Goal: Information Seeking & Learning: Learn about a topic

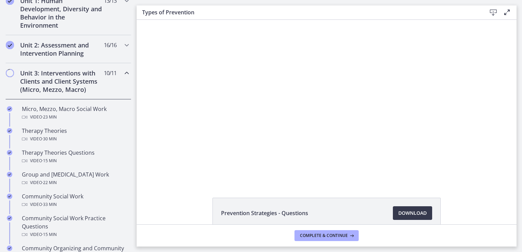
scroll to position [209, 0]
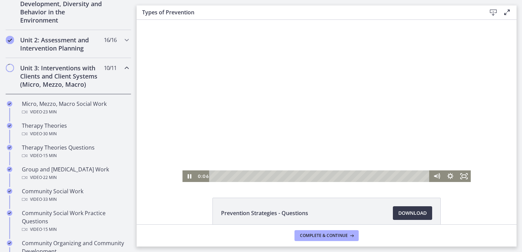
click at [196, 152] on div at bounding box center [326, 101] width 288 height 162
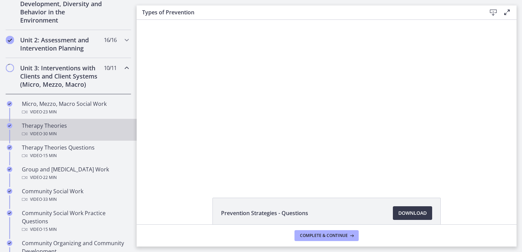
click at [51, 128] on div "Therapy Theories Video · 30 min" at bounding box center [75, 130] width 107 height 16
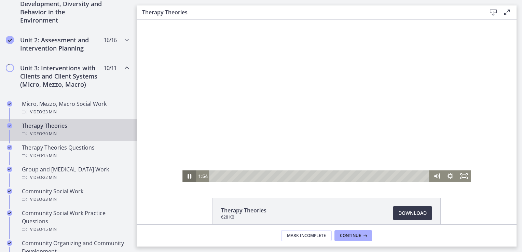
click at [187, 176] on icon "Pause" at bounding box center [189, 176] width 14 height 12
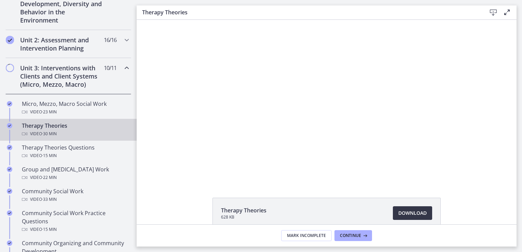
click at [407, 210] on span "Download Opens in a new window" at bounding box center [412, 213] width 28 height 8
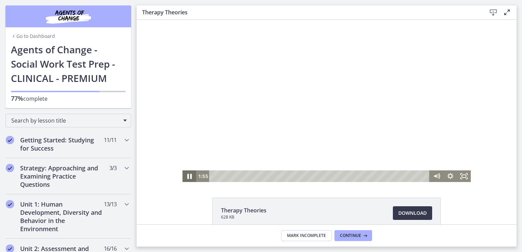
click at [187, 176] on icon "Pause" at bounding box center [189, 176] width 16 height 14
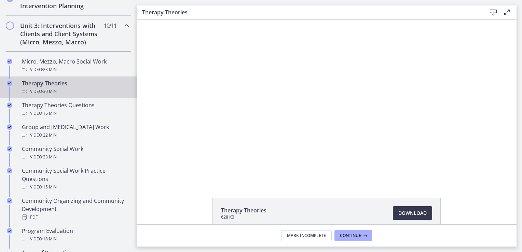
scroll to position [251, 0]
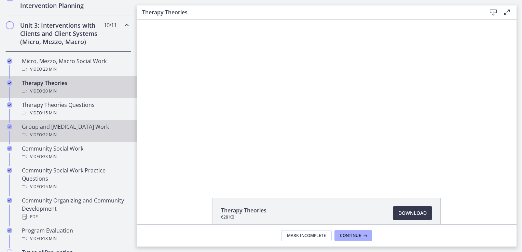
click at [59, 128] on div "Group and [MEDICAL_DATA] Work Video · 22 min" at bounding box center [75, 131] width 107 height 16
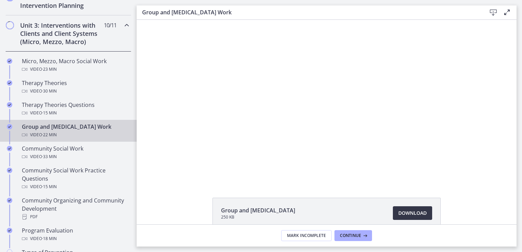
click at [411, 213] on span "Download Opens in a new window" at bounding box center [412, 213] width 28 height 8
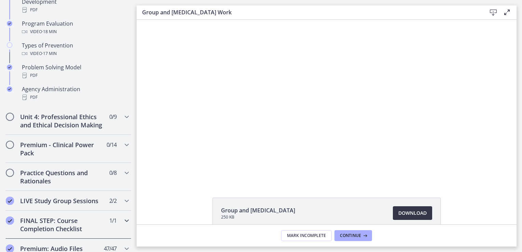
scroll to position [458, 0]
click at [44, 118] on h2 "Unit 4: Professional Ethics and Ethical Decision Making" at bounding box center [61, 121] width 83 height 16
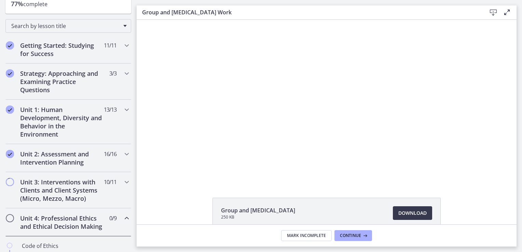
scroll to position [0, 0]
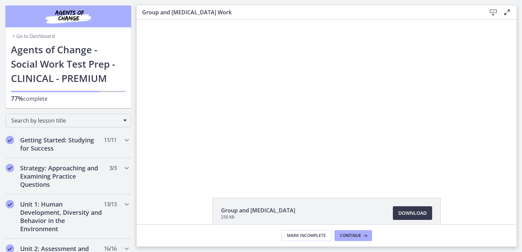
click at [47, 70] on h1 "Agents of Change - Social Work Test Prep - CLINICAL - PREMIUM" at bounding box center [68, 63] width 115 height 43
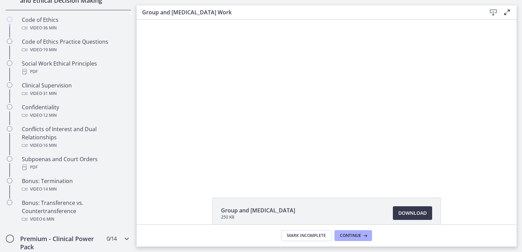
scroll to position [319, 0]
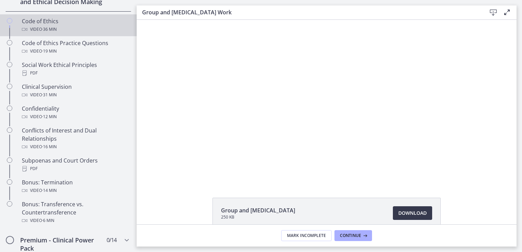
click at [36, 27] on div "Code of Ethics Video · 36 min" at bounding box center [75, 25] width 107 height 16
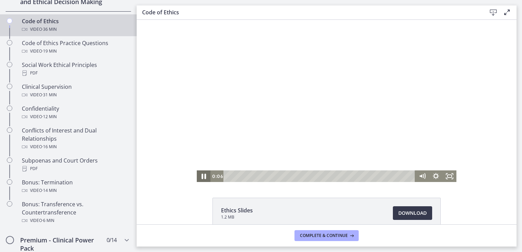
click at [201, 174] on icon "Pause" at bounding box center [203, 176] width 16 height 14
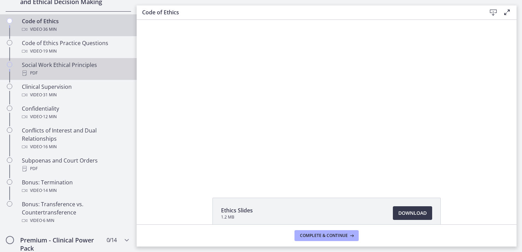
click at [37, 77] on div "PDF" at bounding box center [75, 73] width 107 height 8
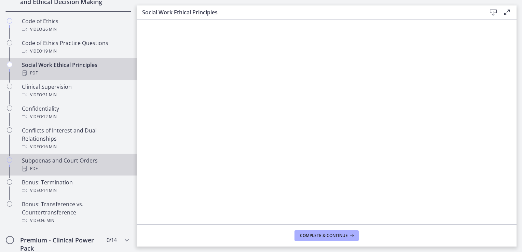
click at [37, 171] on div "PDF" at bounding box center [75, 169] width 107 height 8
